Goal: Check status: Check status

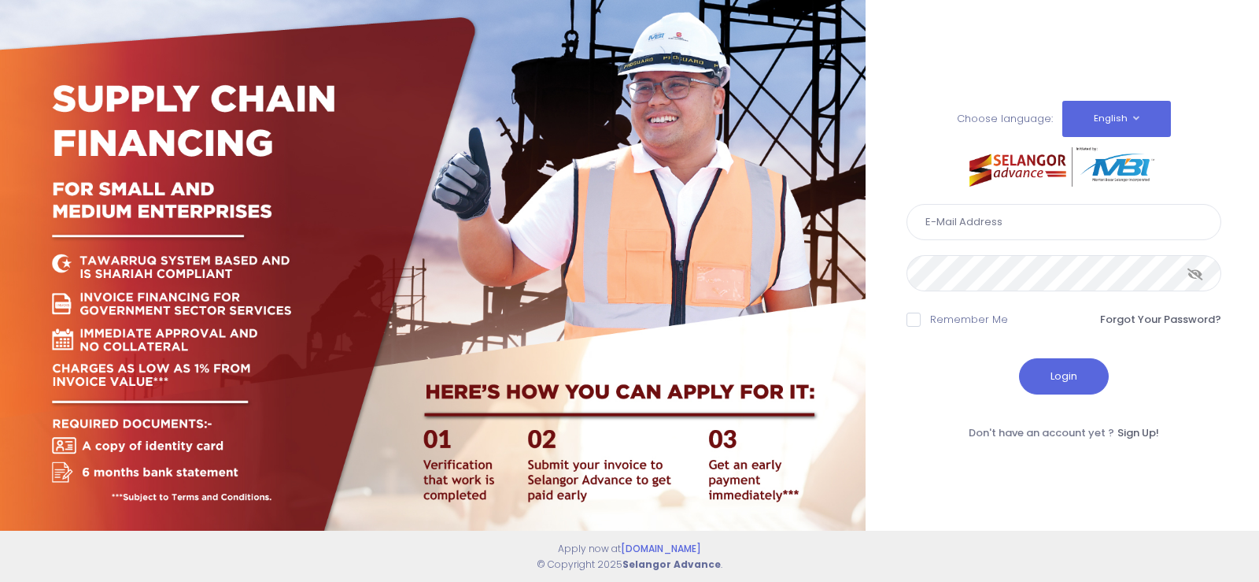
type input "[EMAIL_ADDRESS][DOMAIN_NAME]"
click at [1070, 393] on button "Login" at bounding box center [1064, 376] width 90 height 36
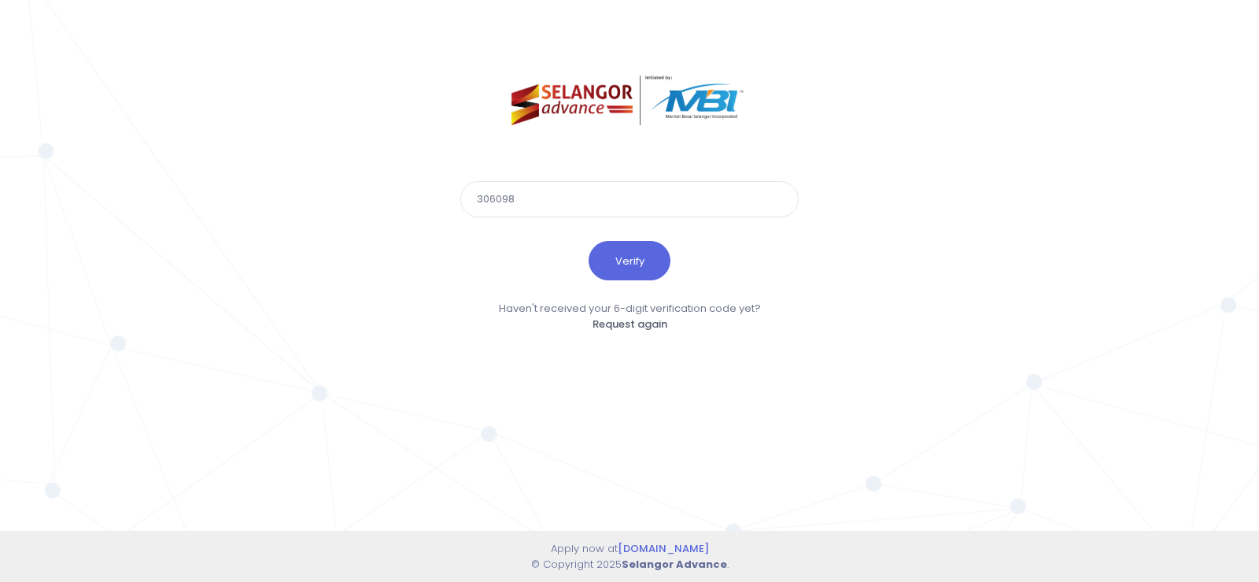
type input "306098"
click at [589, 241] on button "Verify" at bounding box center [630, 260] width 82 height 39
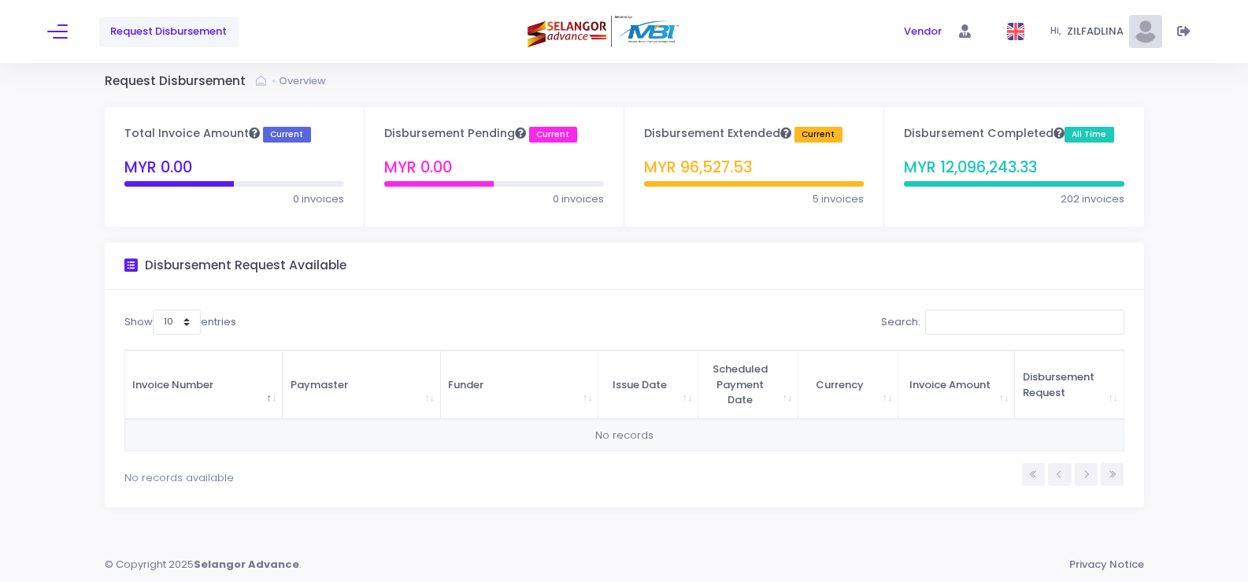
scroll to position [9, 0]
click at [57, 32] on span at bounding box center [57, 32] width 20 height 2
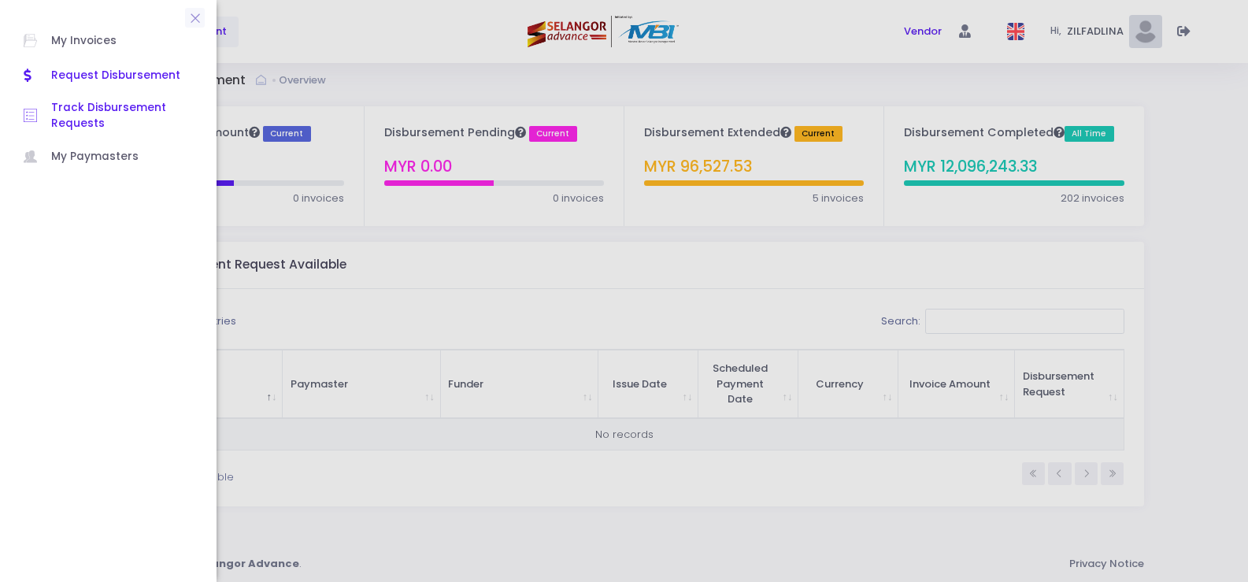
click at [149, 106] on span "Track Disbursement Requests" at bounding box center [122, 116] width 142 height 32
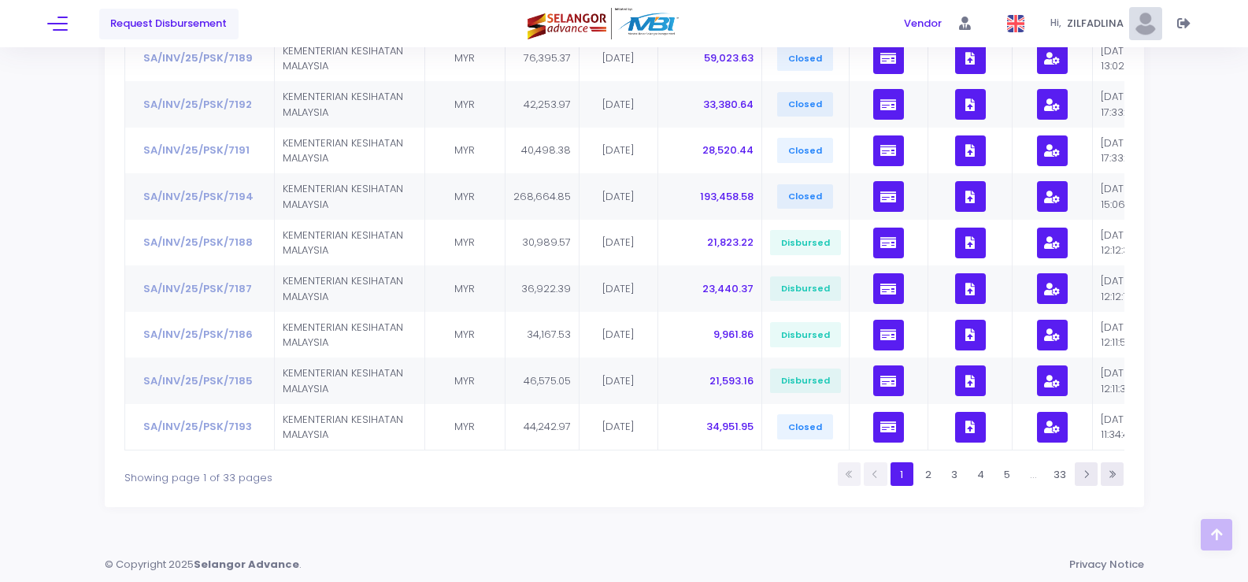
scroll to position [364, 0]
